Goal: Information Seeking & Learning: Learn about a topic

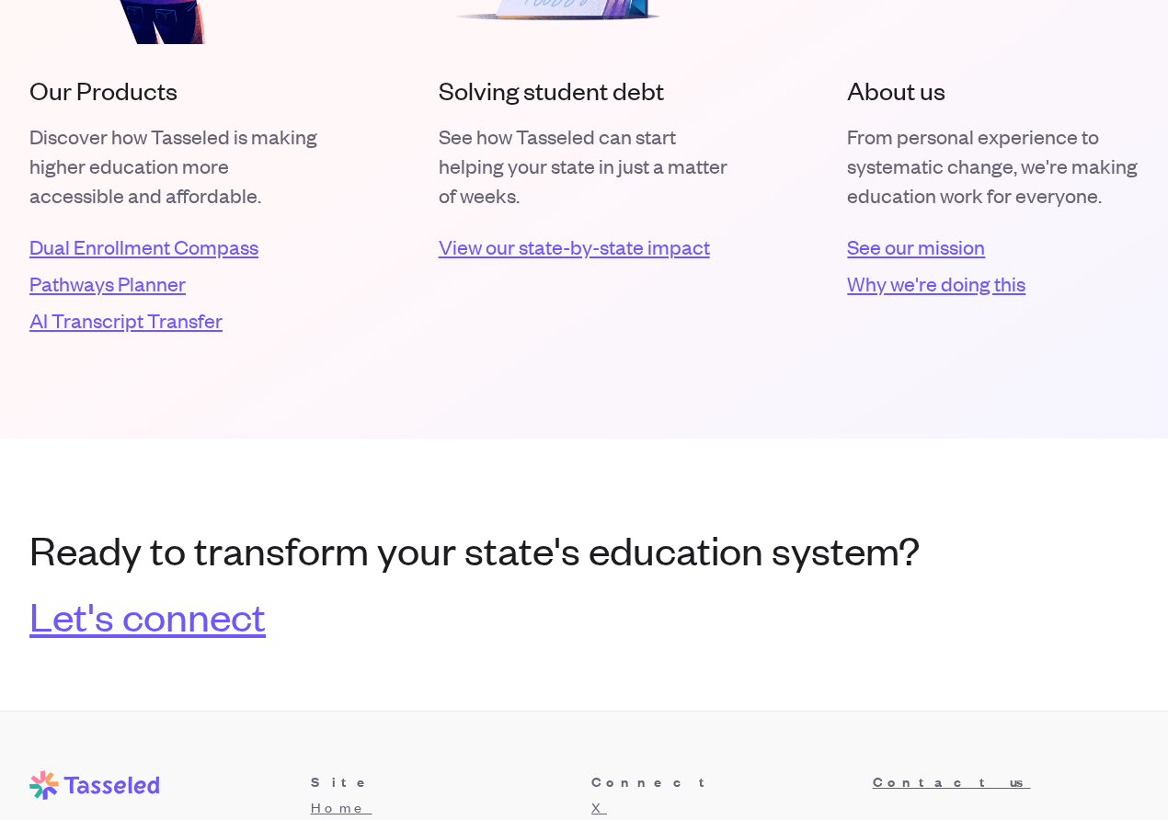
scroll to position [3610, 0]
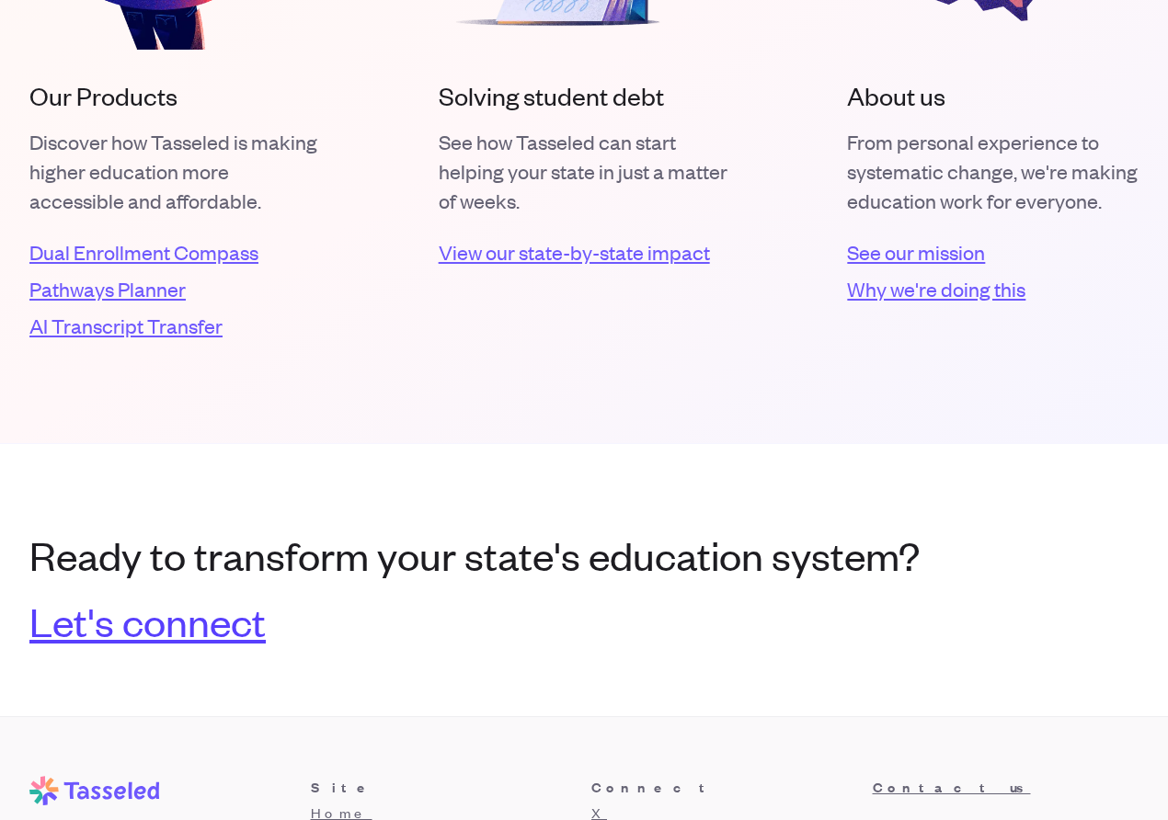
click at [157, 627] on link "Let's connect" at bounding box center [147, 621] width 236 height 44
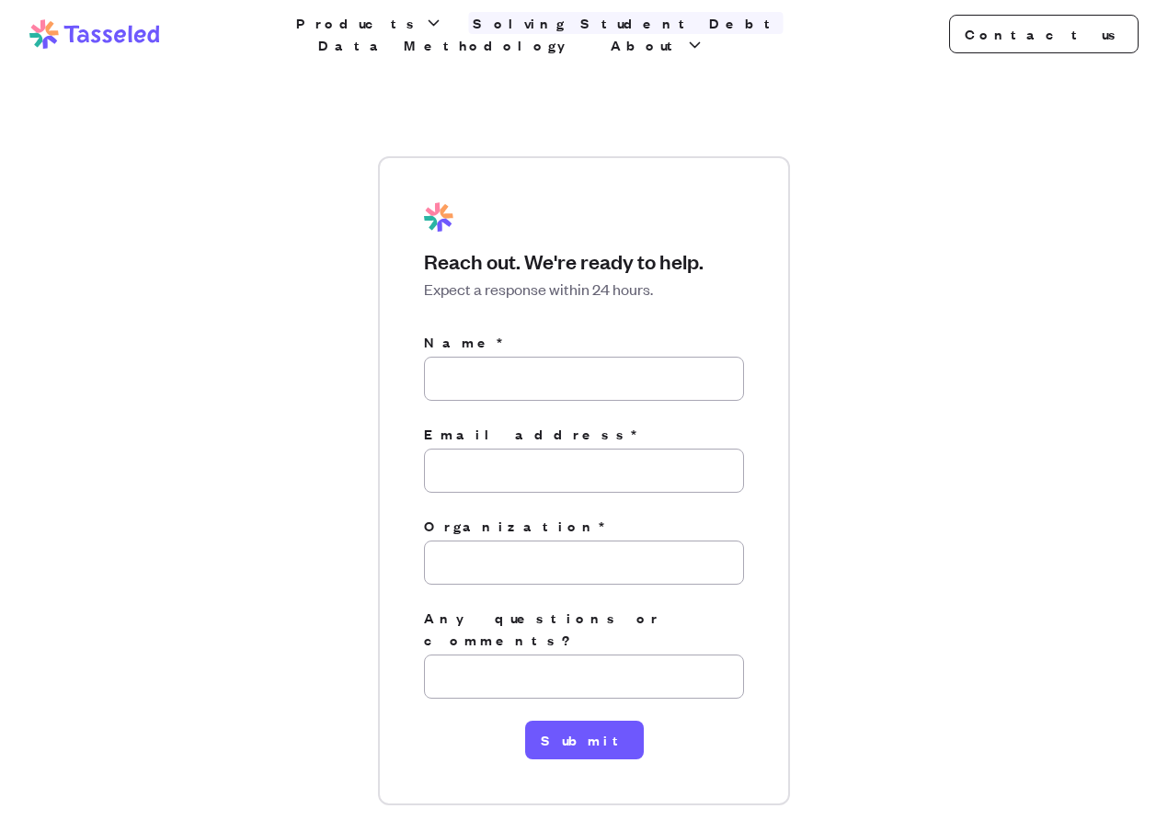
click at [501, 34] on link "Solving Student Debt" at bounding box center [626, 23] width 314 height 22
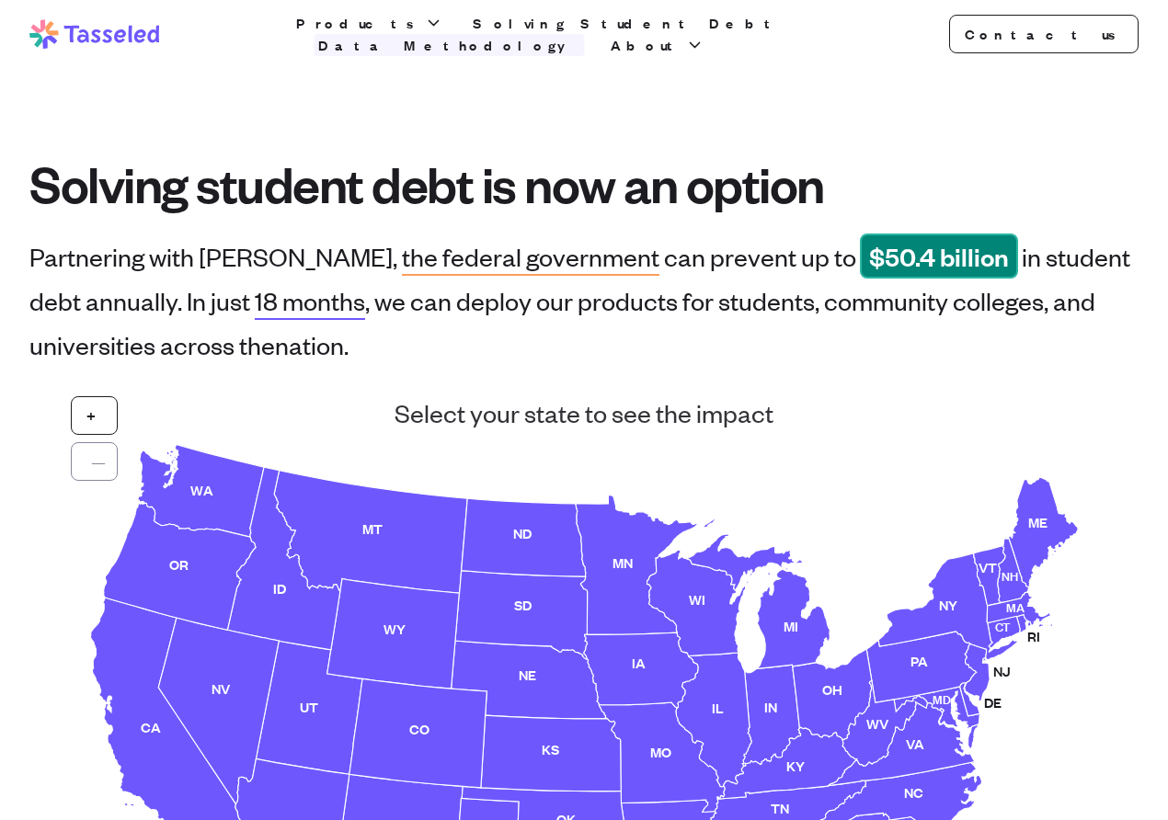
click at [585, 40] on link "Data Methodology" at bounding box center [449, 45] width 270 height 22
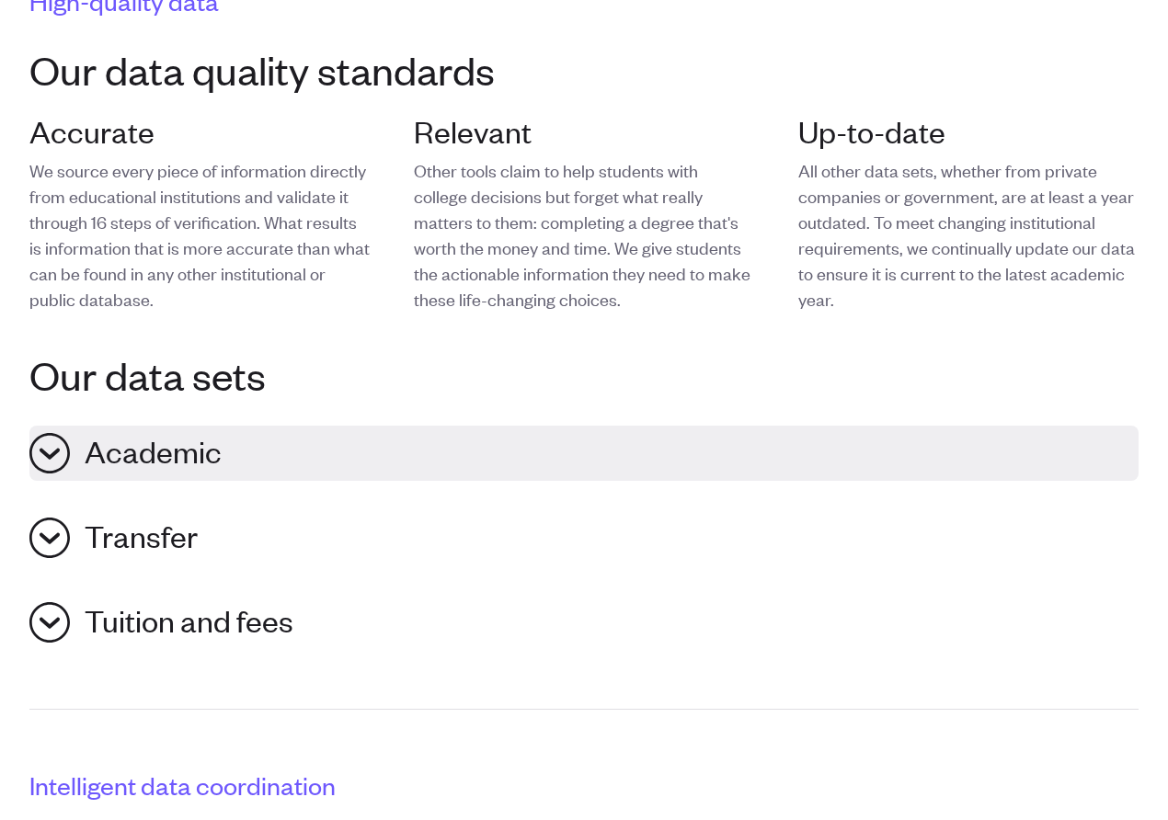
scroll to position [485, 0]
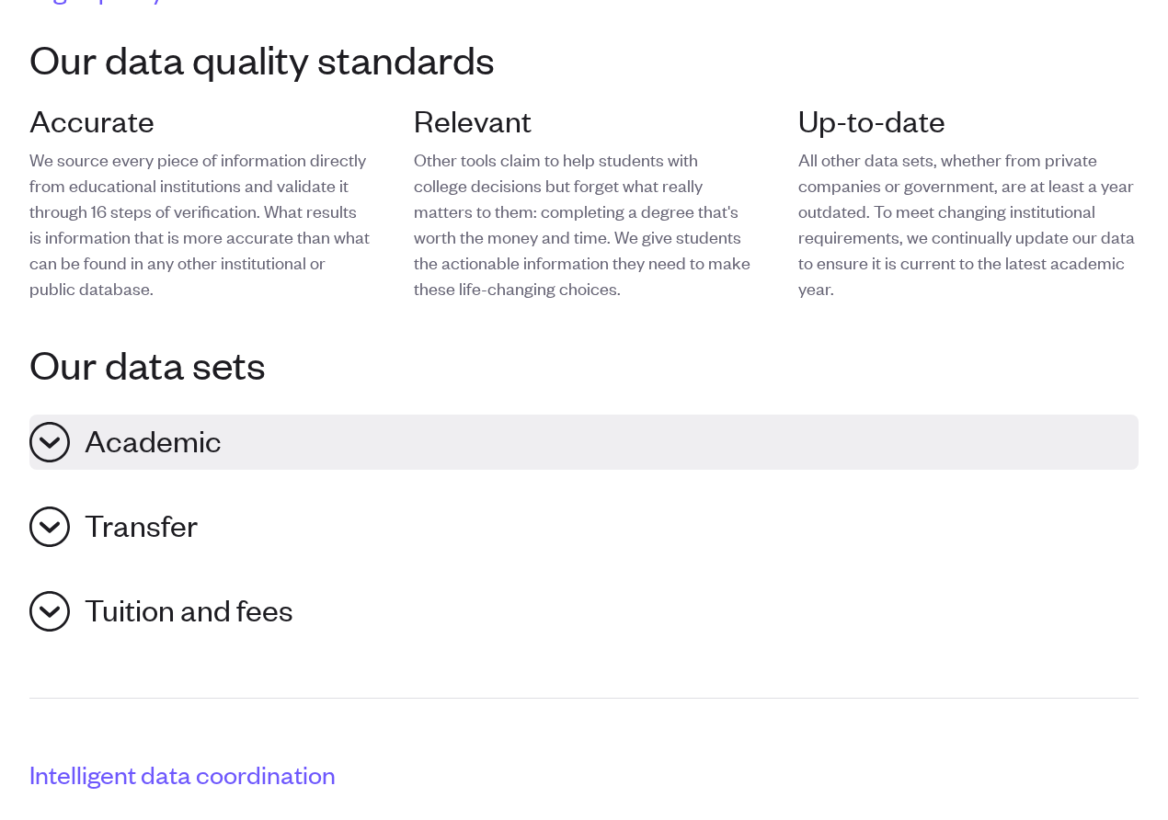
click at [185, 437] on span "Academic" at bounding box center [153, 442] width 137 height 40
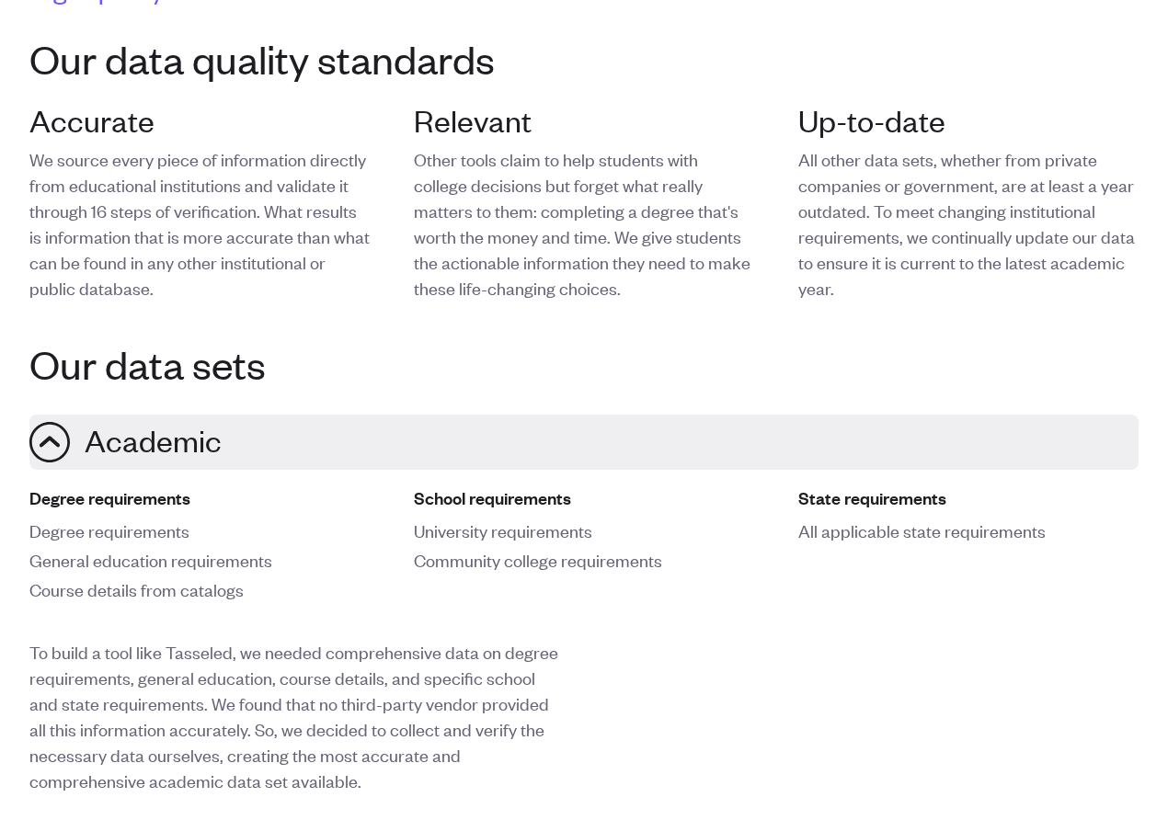
click at [185, 437] on span "Academic" at bounding box center [153, 442] width 137 height 40
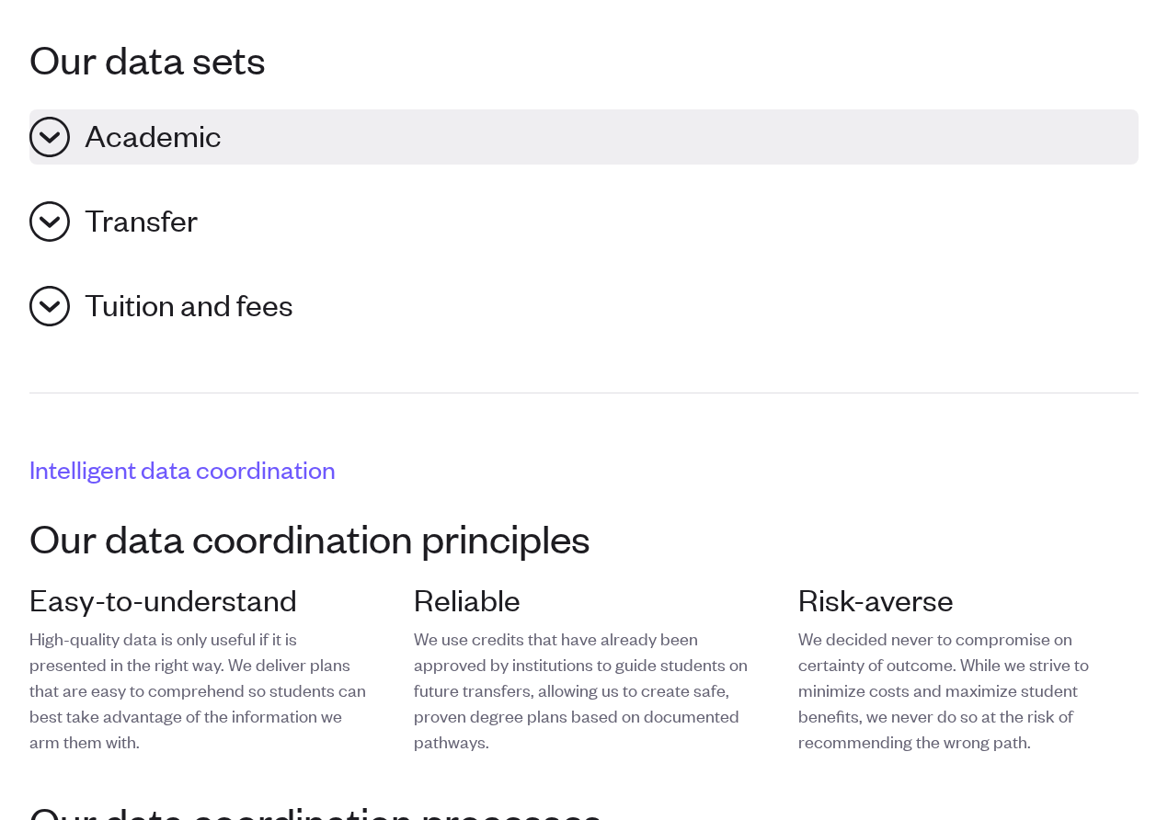
scroll to position [854, 0]
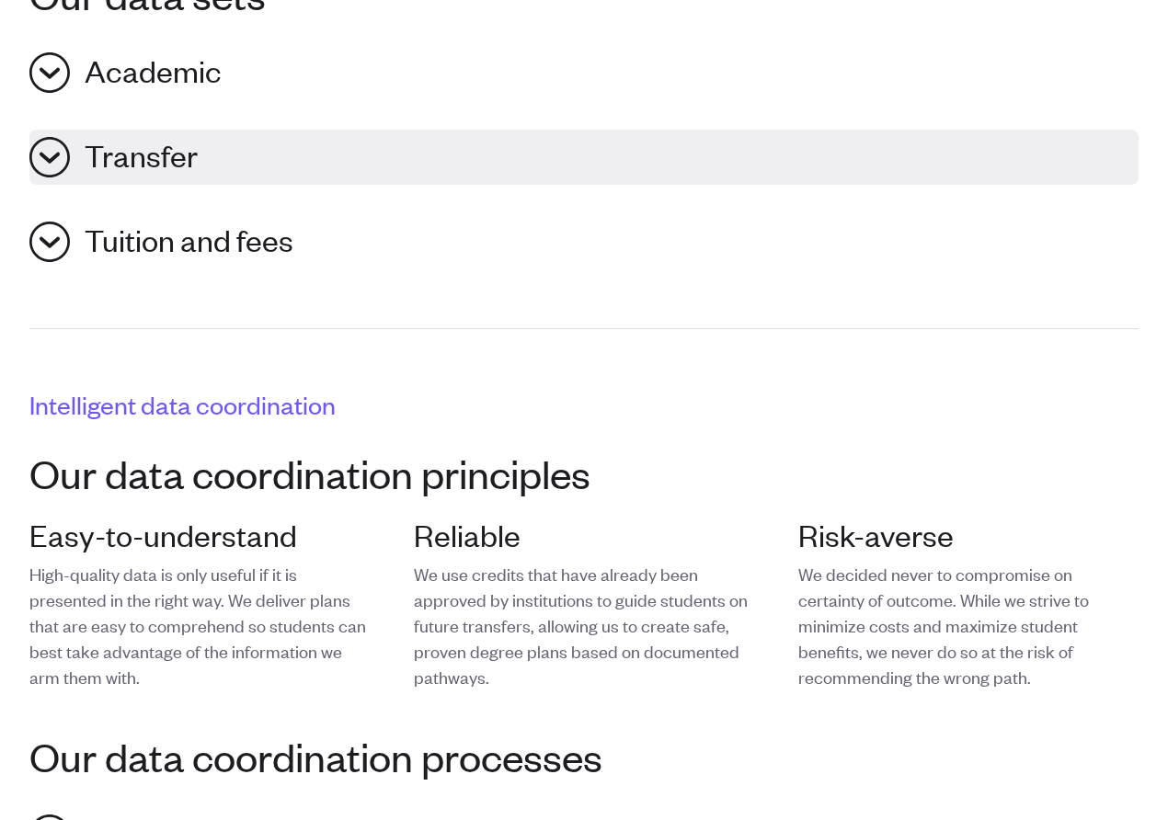
click at [150, 178] on button "Transfer" at bounding box center [583, 157] width 1109 height 55
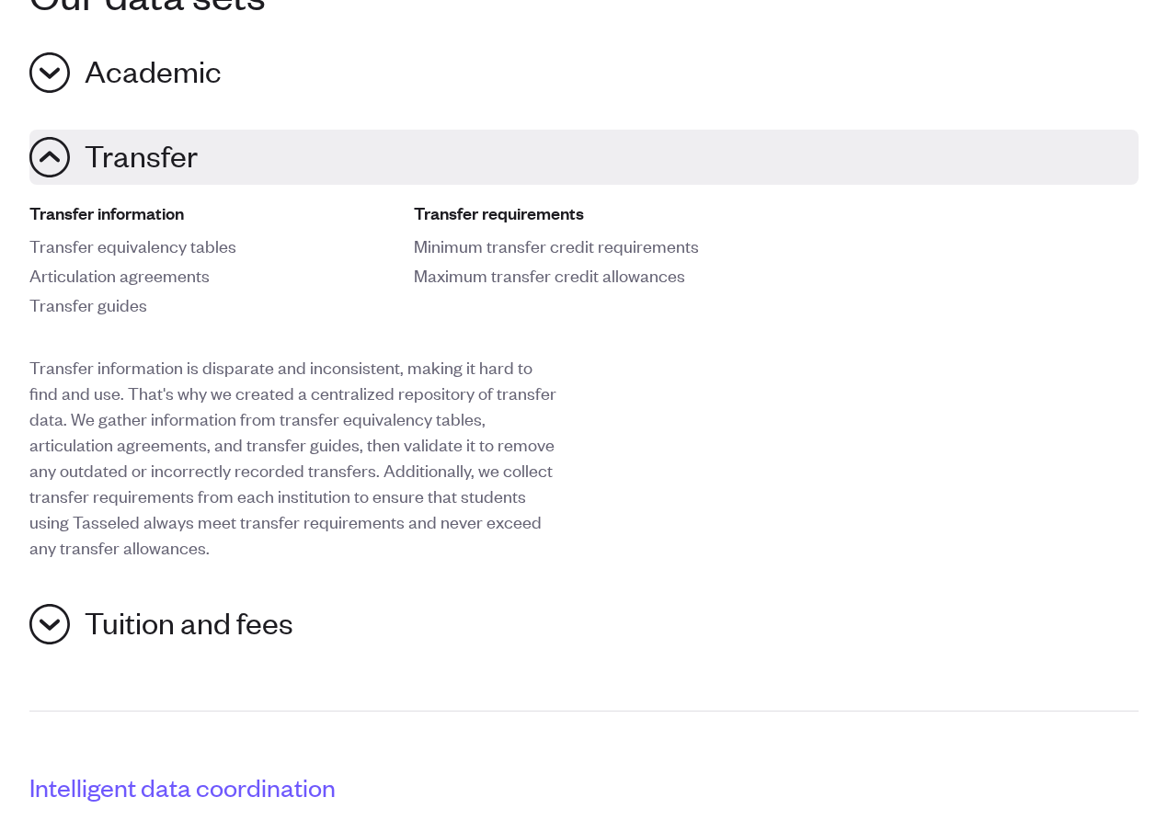
click at [150, 178] on button "Transfer" at bounding box center [583, 157] width 1109 height 55
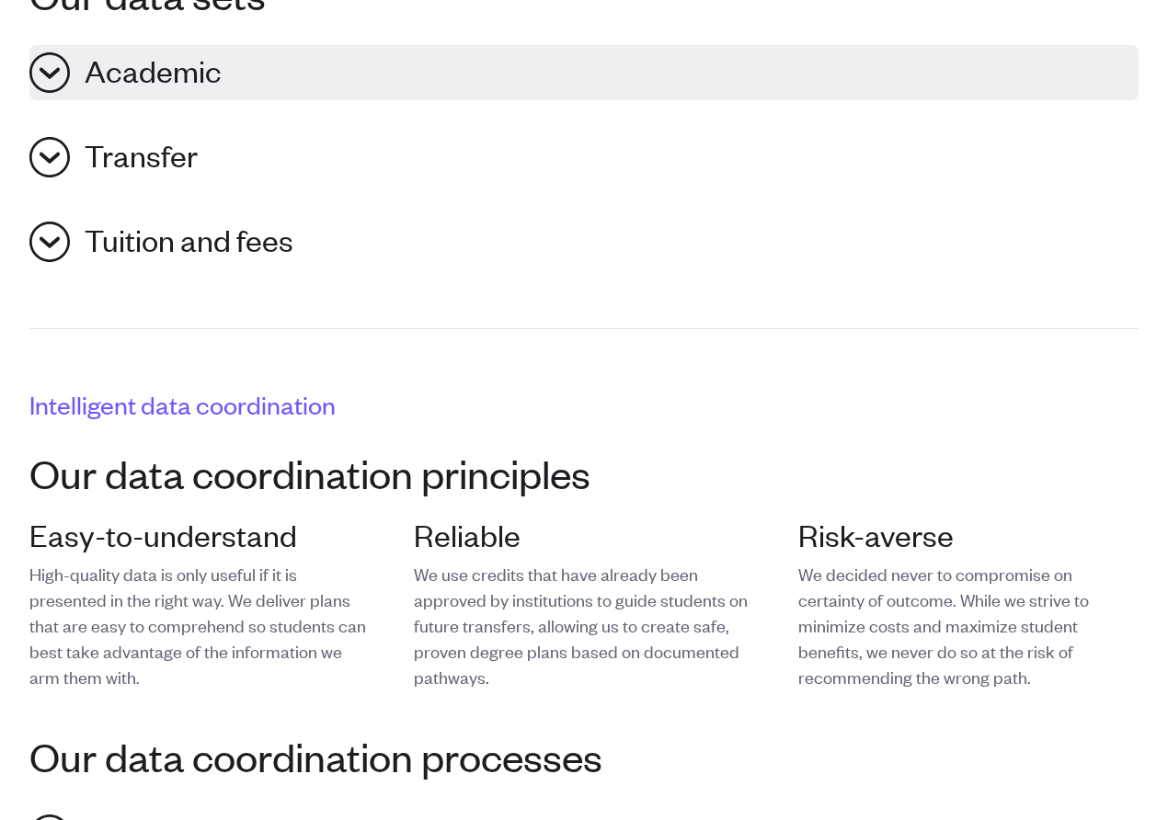
click at [128, 63] on span "Academic" at bounding box center [153, 72] width 137 height 40
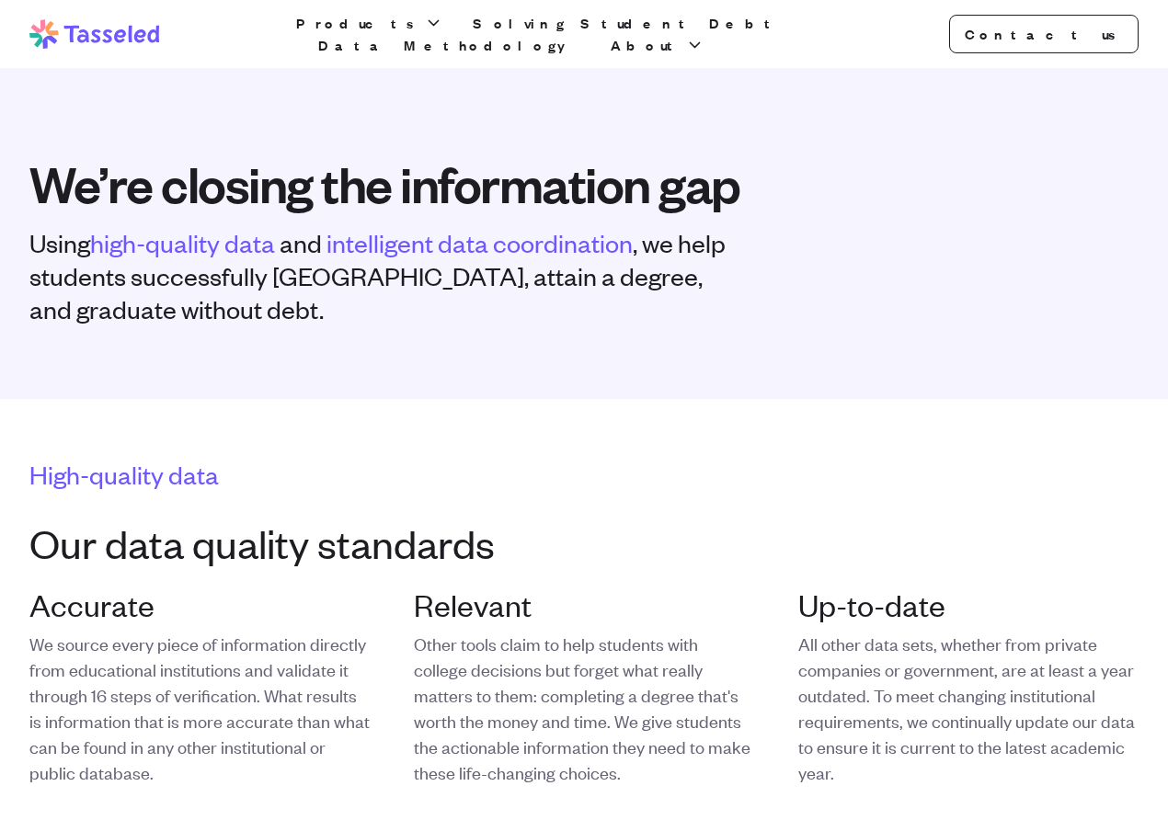
scroll to position [0, 0]
